Goal: Task Accomplishment & Management: Use online tool/utility

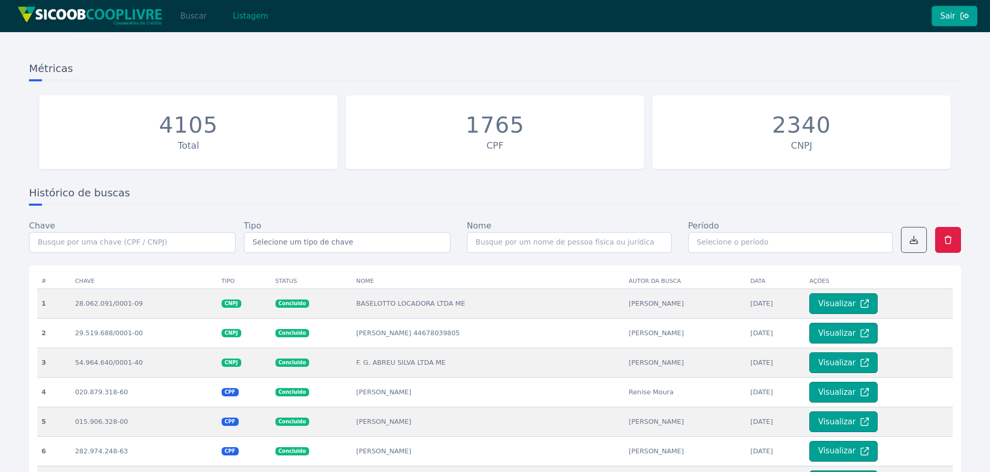
click at [187, 20] on button "Buscar" at bounding box center [193, 16] width 44 height 21
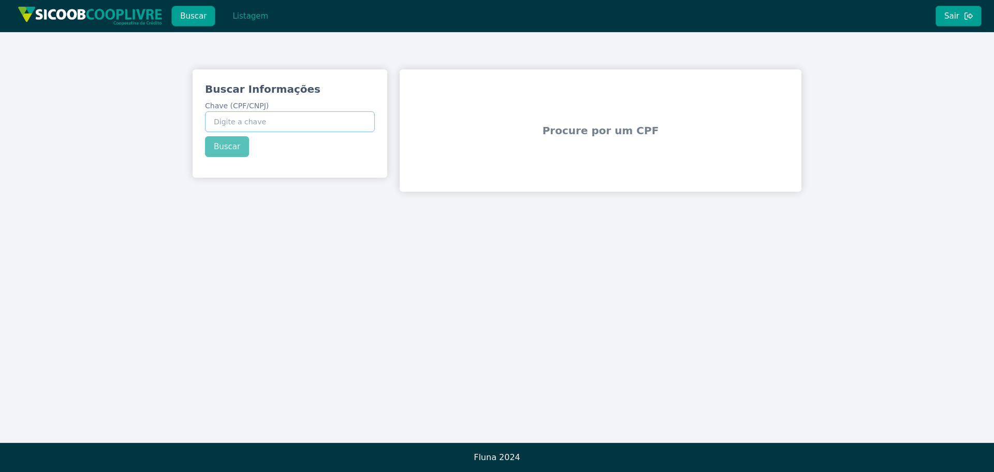
click at [300, 120] on input "Chave (CPF/CNPJ)" at bounding box center [290, 121] width 170 height 21
paste input "47.696.134/0001-52"
type input "47.696.134/0001-52"
click at [225, 147] on button "Buscar" at bounding box center [227, 146] width 44 height 21
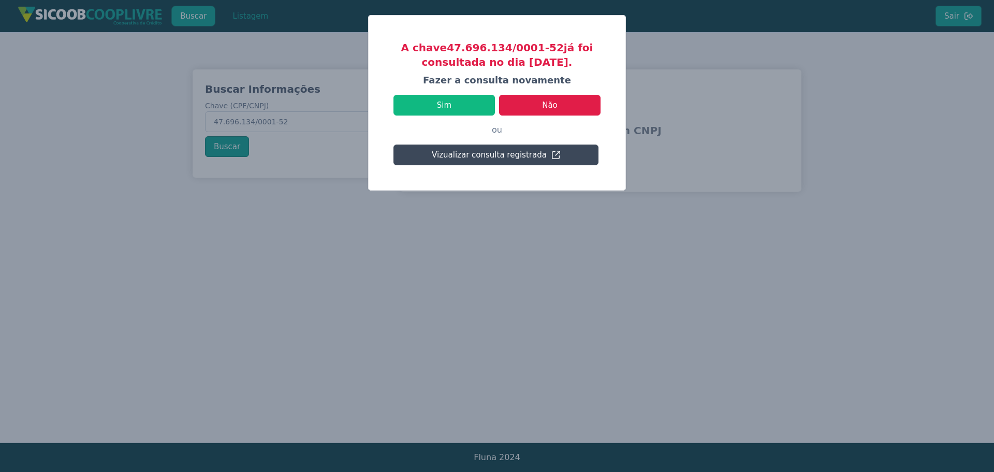
click at [478, 158] on button "Vizualizar consulta registrada" at bounding box center [495, 154] width 205 height 21
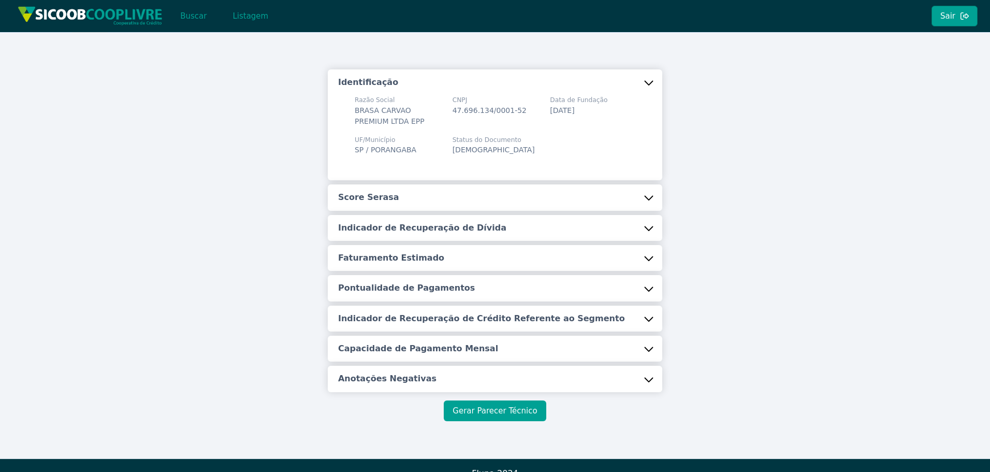
click at [491, 411] on button "Gerar Parecer Técnico" at bounding box center [495, 410] width 102 height 21
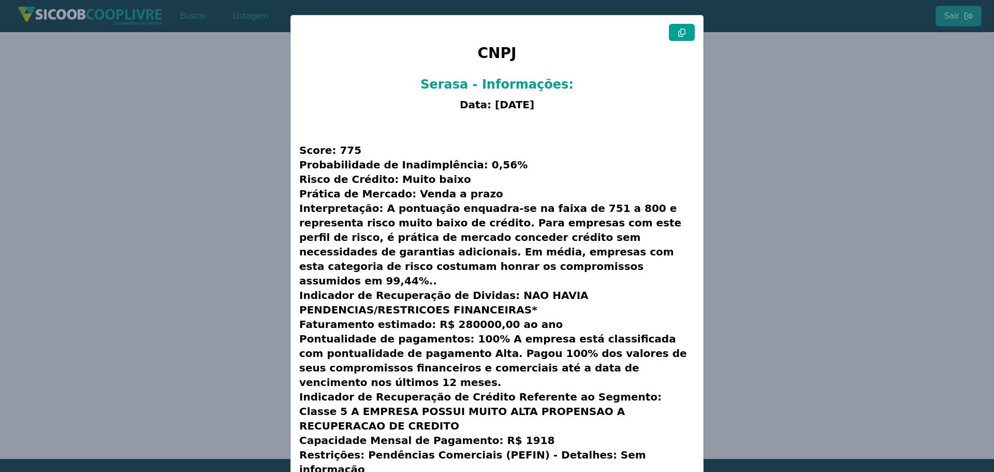
click at [679, 29] on icon at bounding box center [681, 32] width 7 height 8
click at [877, 226] on modal-container "CNPJ Serasa - Informações: Data: [DATE] Score: 775 Probabilidade de Inadimplênc…" at bounding box center [497, 236] width 994 height 472
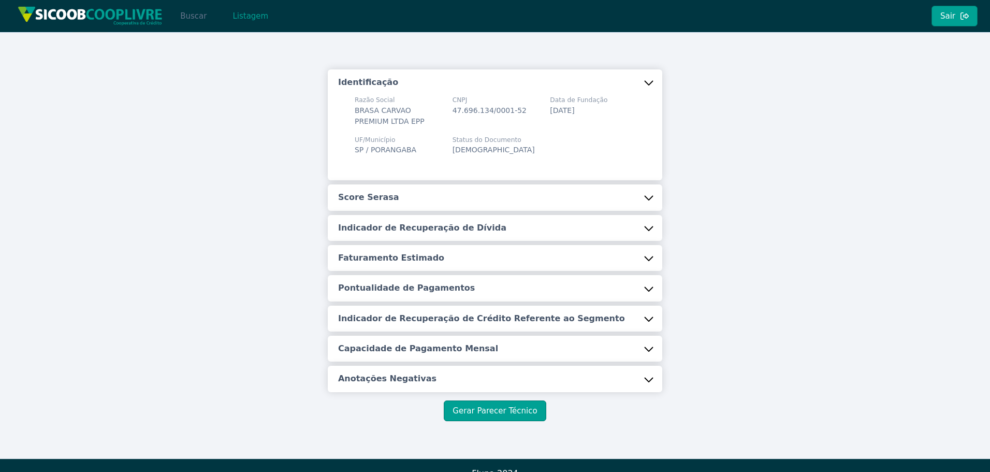
click at [188, 19] on button "Buscar" at bounding box center [193, 16] width 44 height 21
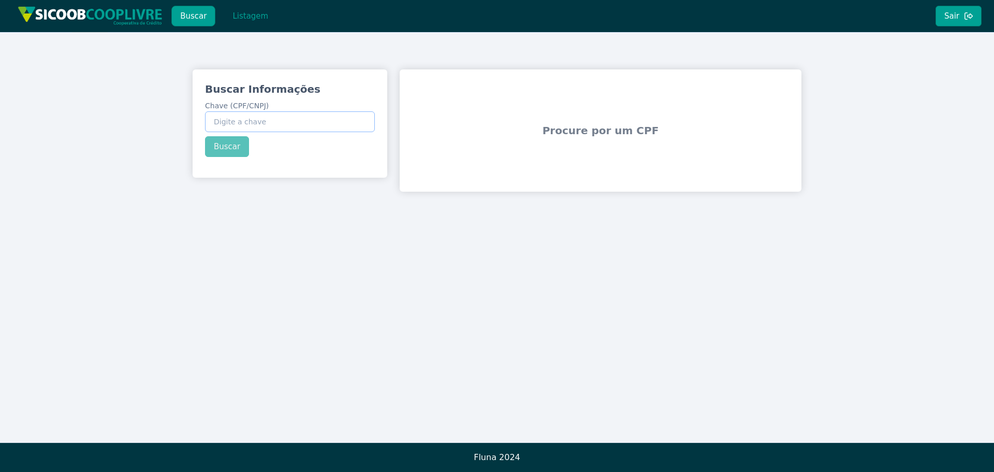
click at [285, 117] on input "Chave (CPF/CNPJ)" at bounding box center [290, 121] width 170 height 21
paste input "14.653.275/0001-39"
type input "14.653.275/0001-39"
click at [231, 144] on div "Buscar Informações Chave (CPF/CNPJ) 14.653.275/0001-39 Buscar" at bounding box center [290, 119] width 195 height 100
click at [222, 153] on button "Buscar" at bounding box center [227, 146] width 44 height 21
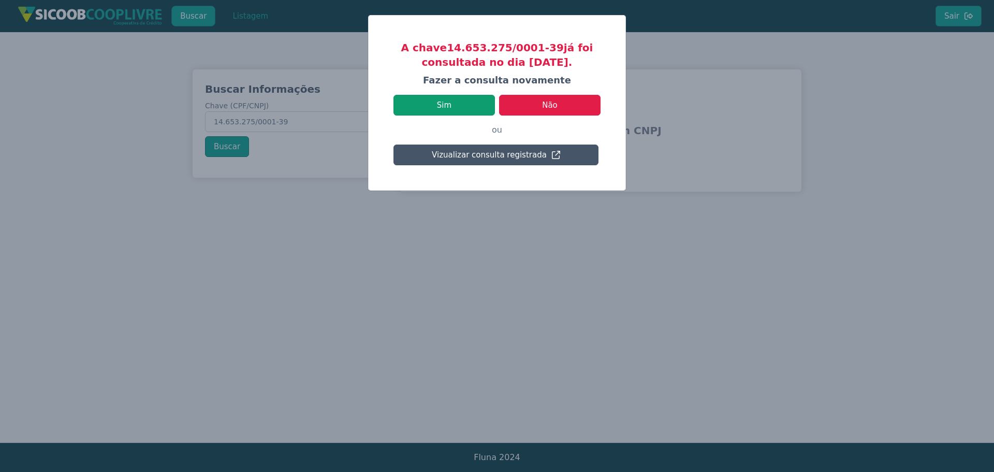
click at [456, 104] on button "Sim" at bounding box center [443, 105] width 101 height 21
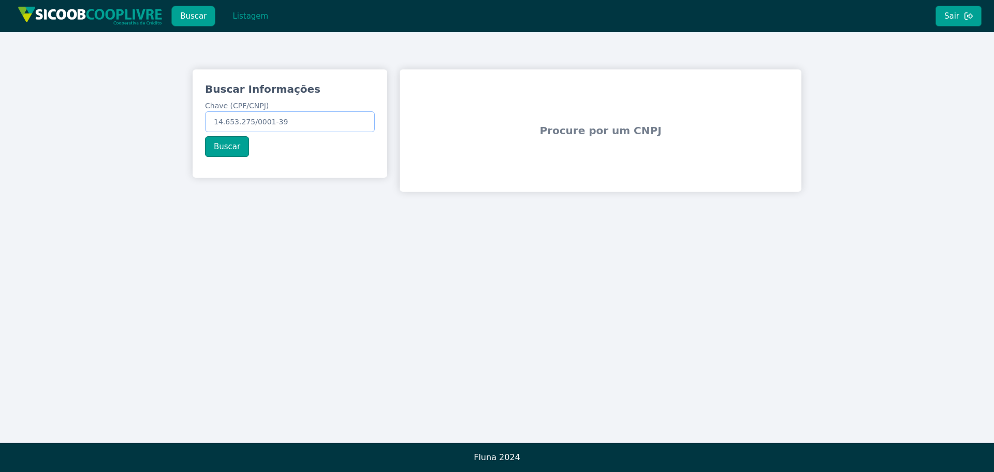
click at [288, 121] on input "14.653.275/0001-39" at bounding box center [290, 121] width 170 height 21
click at [275, 154] on div "Buscar Informações Chave (CPF/CNPJ) 14.653.275/0001-39 Buscar" at bounding box center [290, 119] width 195 height 100
click at [229, 144] on button "Buscar" at bounding box center [227, 146] width 44 height 21
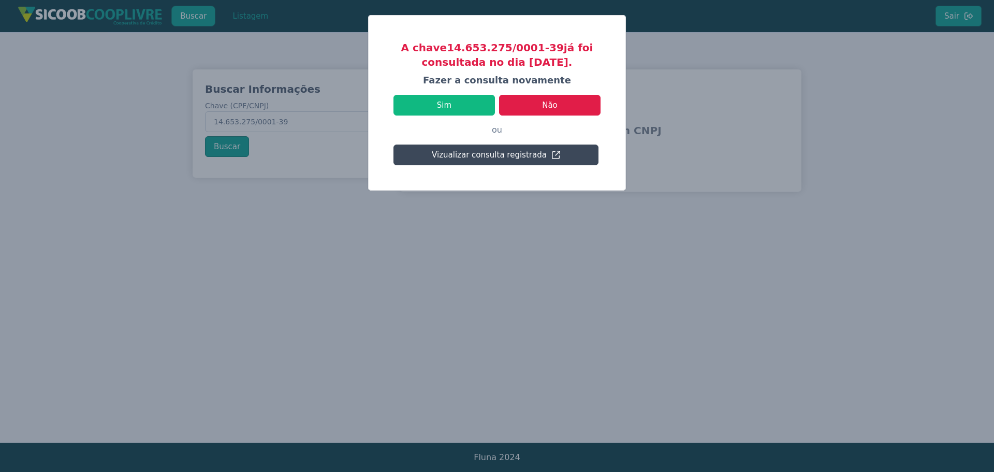
click at [510, 156] on button "Vizualizar consulta registrada" at bounding box center [495, 154] width 205 height 21
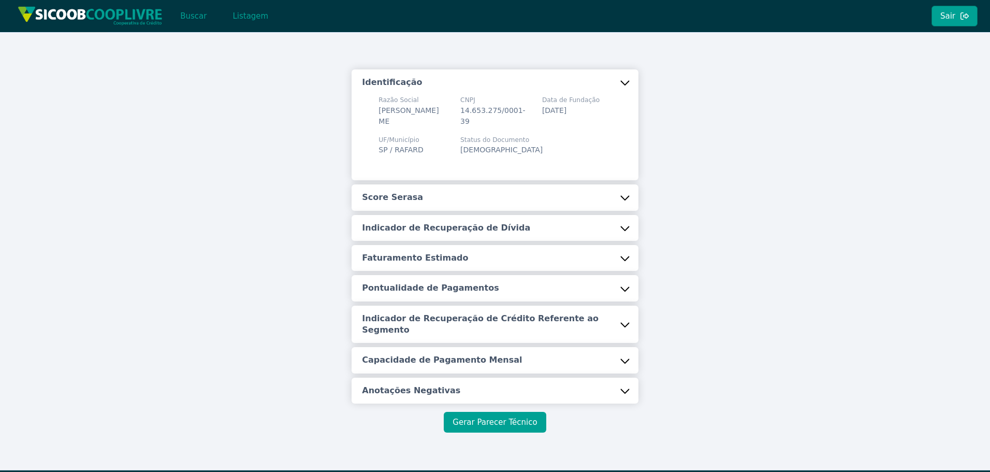
click at [506, 417] on button "Gerar Parecer Técnico" at bounding box center [495, 422] width 102 height 21
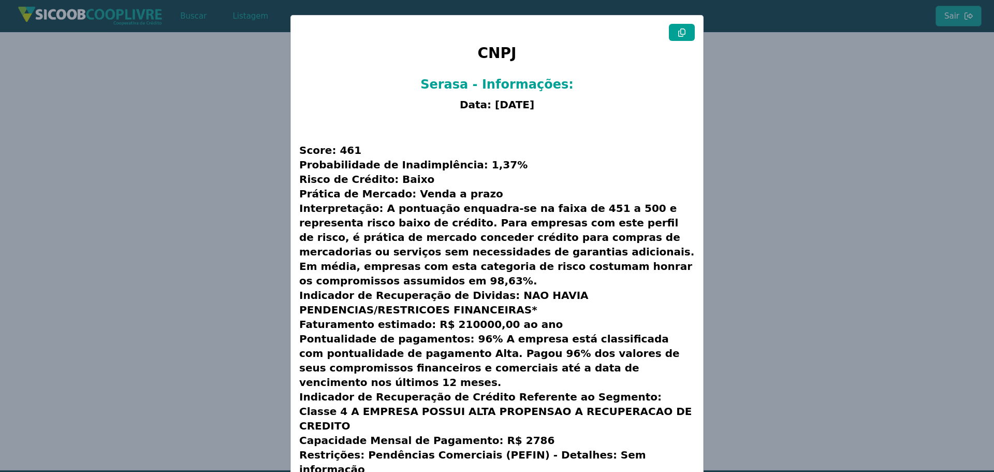
click at [681, 41] on h1 "CNPJ" at bounding box center [496, 56] width 395 height 31
click at [694, 34] on div "CNPJ Serasa - Informações: Data: [DATE] Score: 461 Probabilidade de Inadimplênc…" at bounding box center [497, 278] width 412 height 525
click at [689, 34] on button at bounding box center [682, 32] width 26 height 17
